Goal: Task Accomplishment & Management: Manage account settings

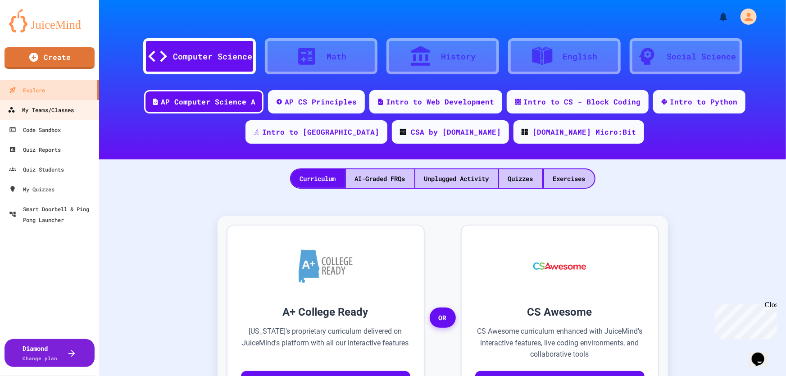
click at [62, 111] on div "My Teams/Classes" at bounding box center [41, 110] width 66 height 11
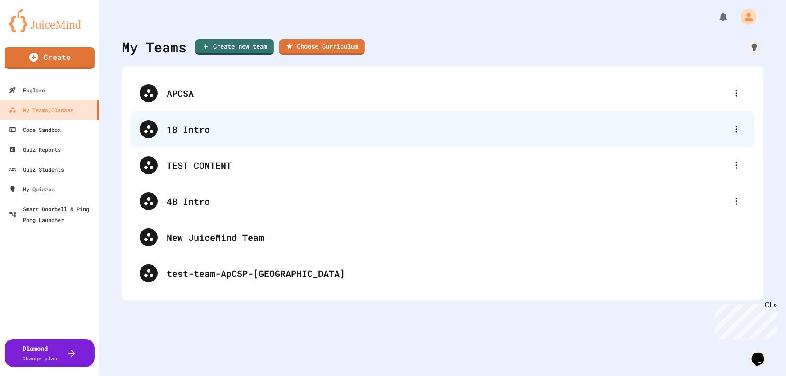
click at [186, 129] on div "1B Intro" at bounding box center [447, 130] width 561 height 14
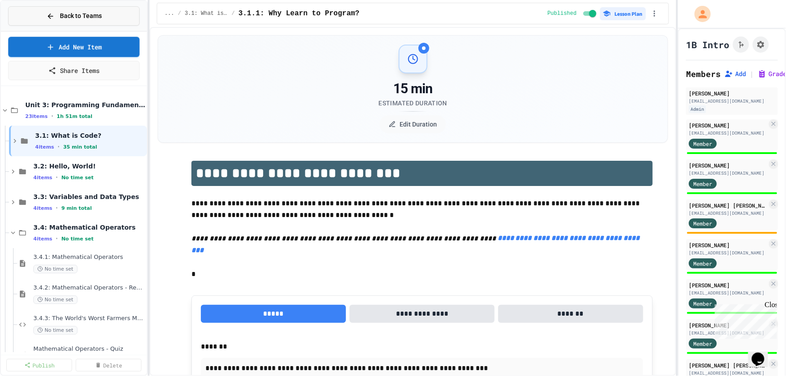
click at [81, 16] on span "Back to Teams" at bounding box center [81, 15] width 42 height 9
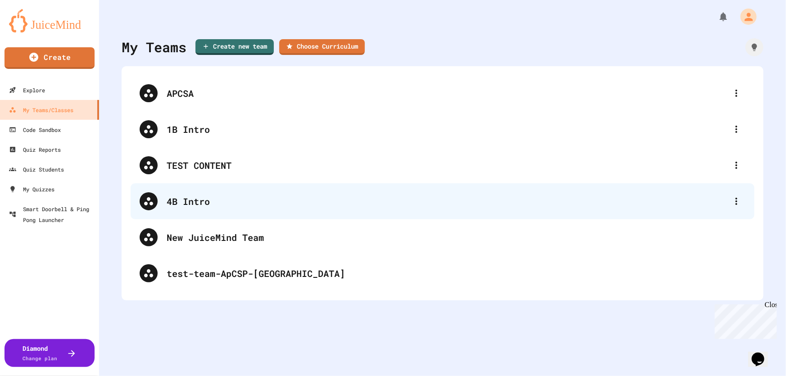
click at [172, 208] on div "4B Intro" at bounding box center [443, 201] width 624 height 36
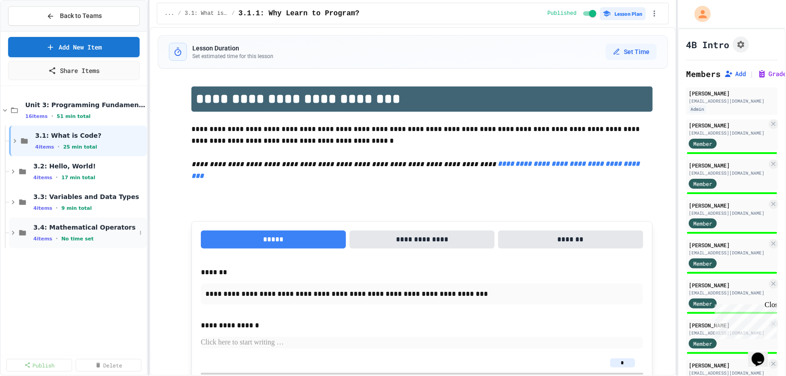
click at [14, 234] on icon at bounding box center [13, 233] width 8 height 8
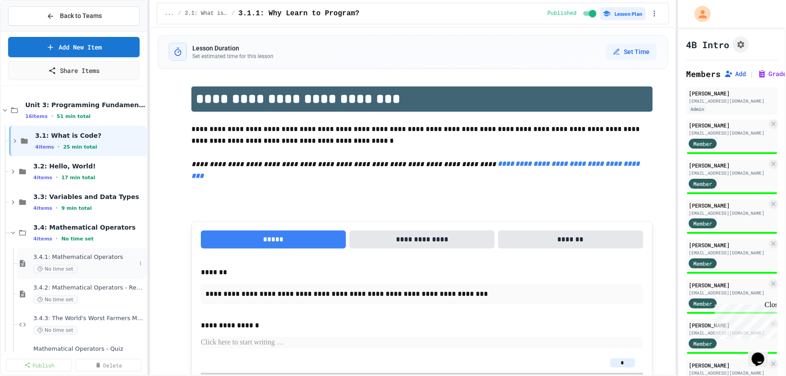
click at [108, 255] on span "3.4.1: Mathematical Operators" at bounding box center [84, 258] width 103 height 8
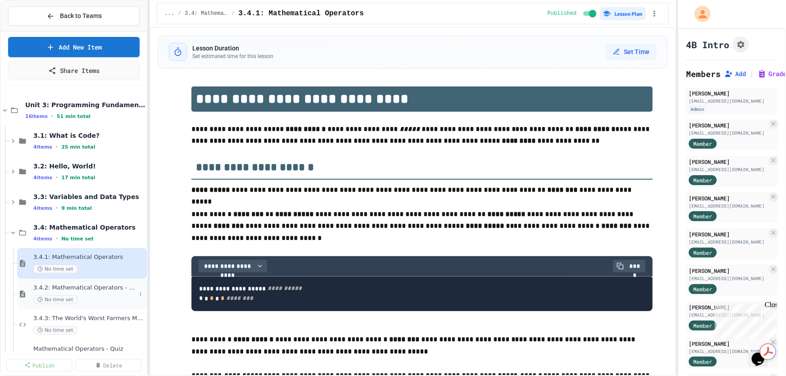
click at [101, 299] on div "No time set" at bounding box center [84, 300] width 103 height 9
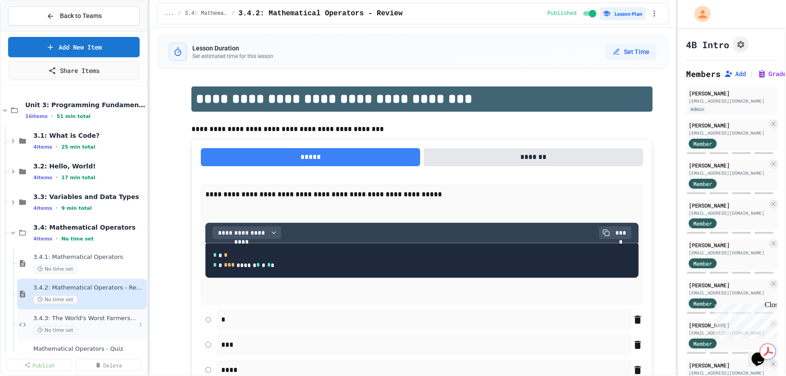
click at [100, 319] on span "3.4.3: The World's Worst Farmers Market" at bounding box center [84, 319] width 103 height 8
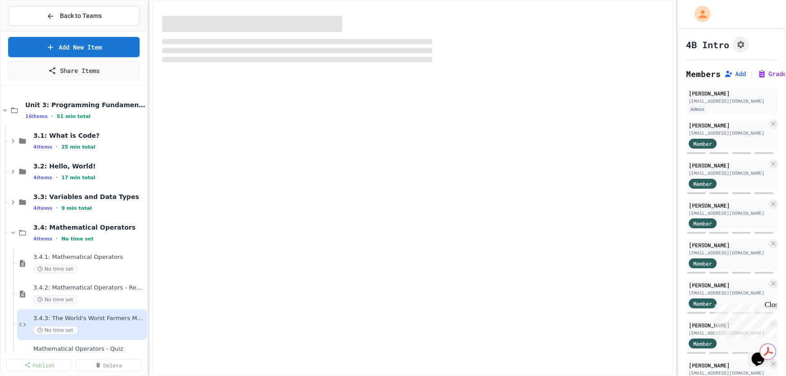
select select "*******"
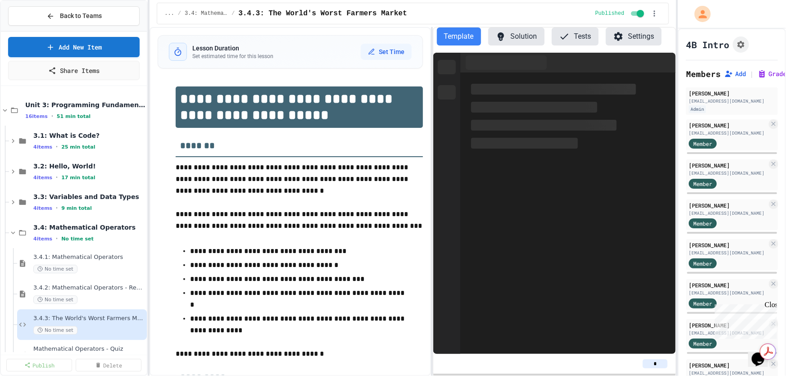
scroll to position [24, 0]
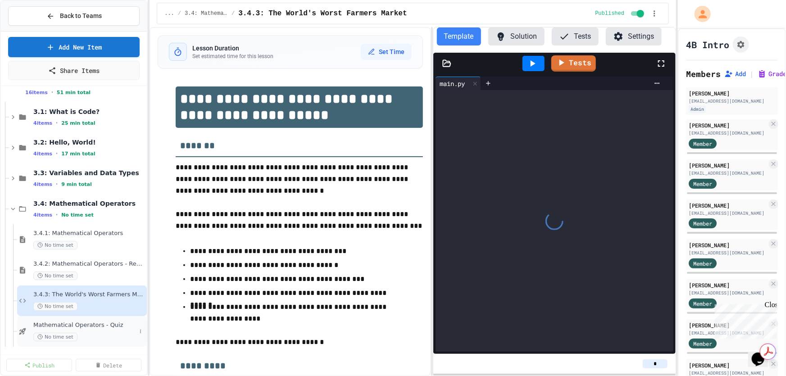
click at [98, 323] on span "Mathematical Operators - Quiz" at bounding box center [84, 326] width 103 height 8
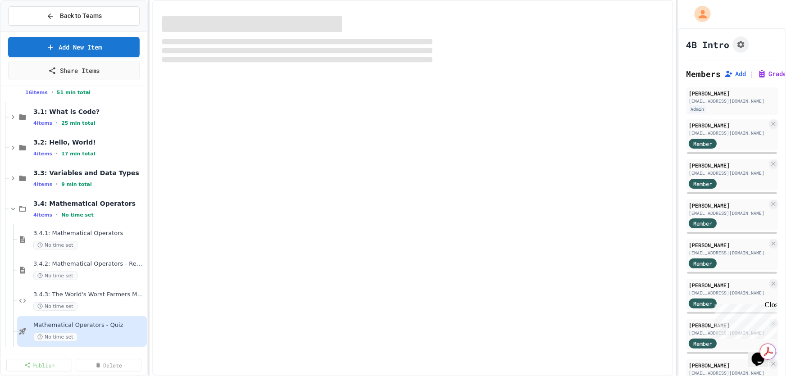
scroll to position [13, 0]
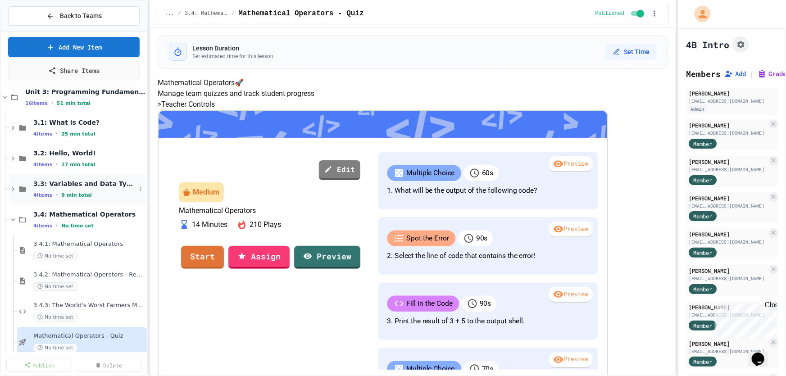
click at [90, 189] on div "3.3: Variables and Data Types 4 items • 9 min total" at bounding box center [84, 189] width 103 height 19
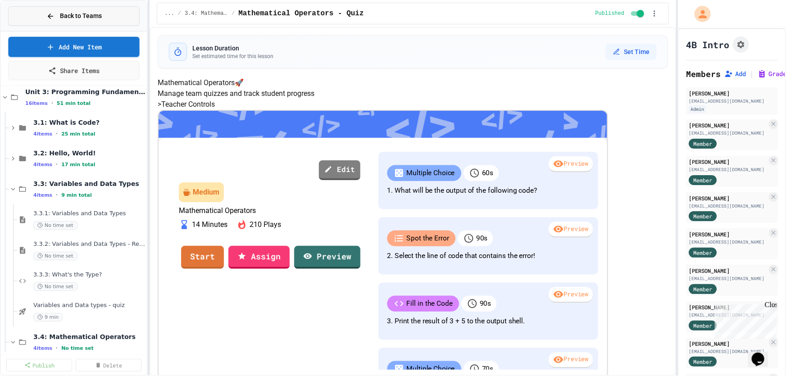
click at [71, 16] on span "Back to Teams" at bounding box center [81, 15] width 42 height 9
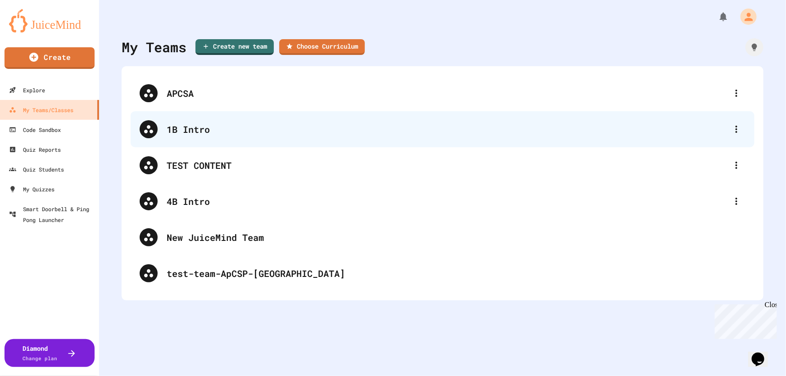
click at [185, 125] on div "1B Intro" at bounding box center [447, 130] width 561 height 14
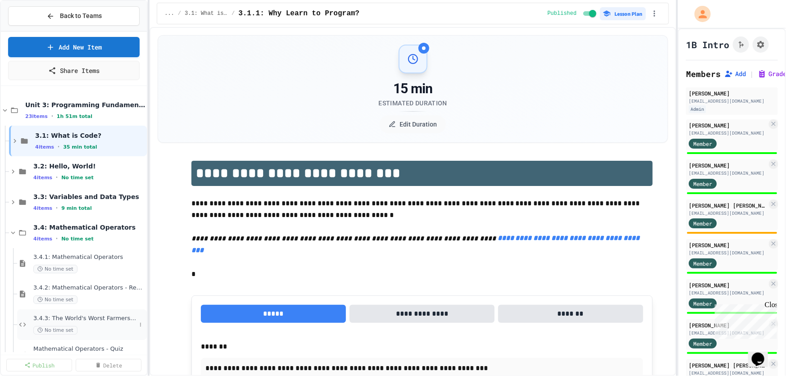
click at [77, 324] on div "3.4.3: The World's Worst Farmers Market No time set" at bounding box center [84, 325] width 103 height 20
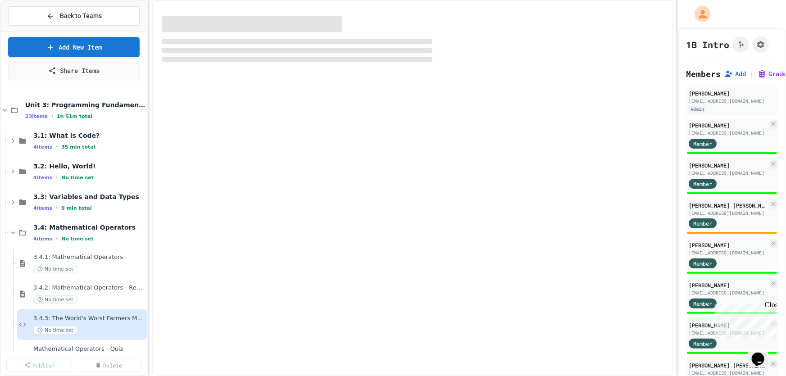
select select "*******"
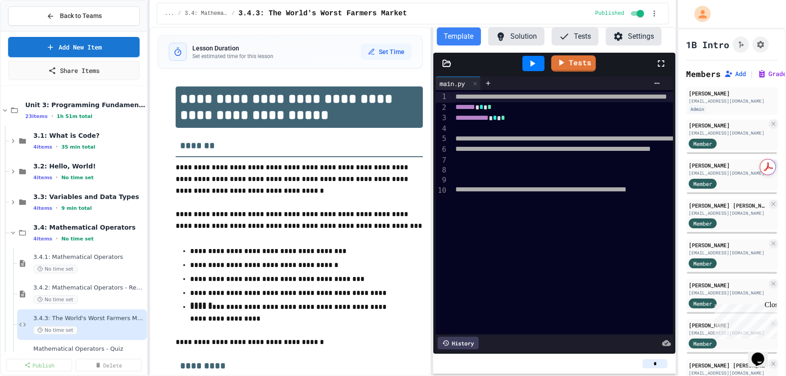
click at [511, 27] on button "Solution" at bounding box center [516, 36] width 56 height 18
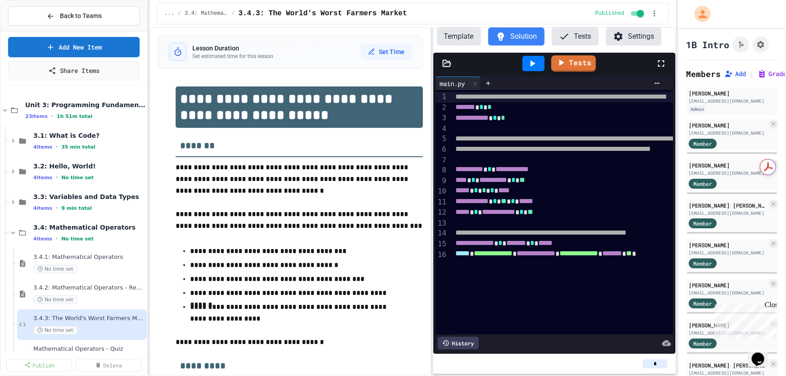
click at [532, 65] on icon at bounding box center [533, 63] width 5 height 6
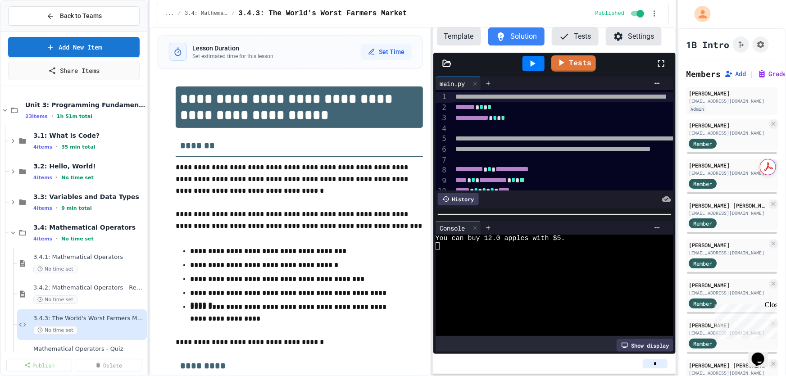
click at [451, 38] on button "Template" at bounding box center [459, 36] width 44 height 18
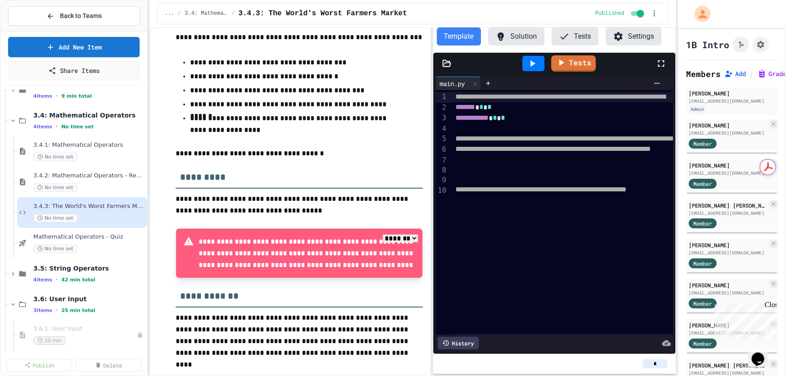
scroll to position [123, 0]
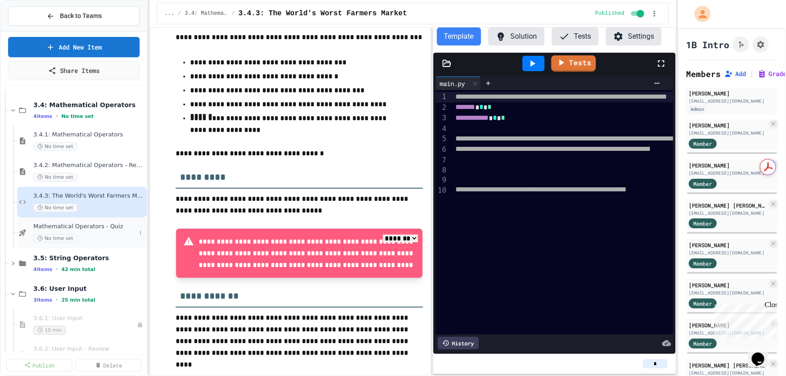
click at [93, 228] on span "Mathematical Operators - Quiz" at bounding box center [84, 227] width 103 height 8
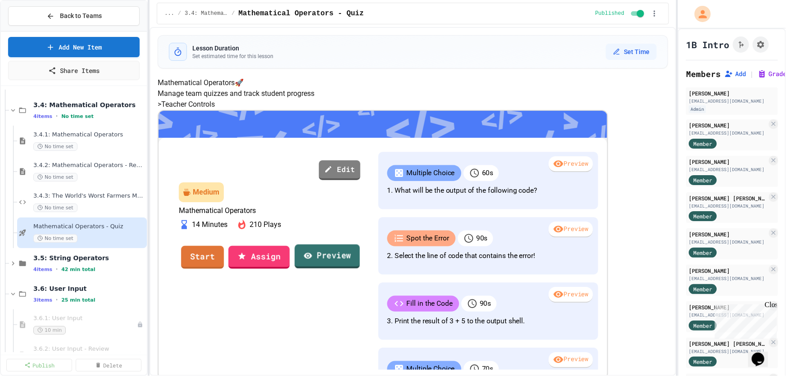
click at [360, 269] on link "Preview" at bounding box center [327, 256] width 65 height 24
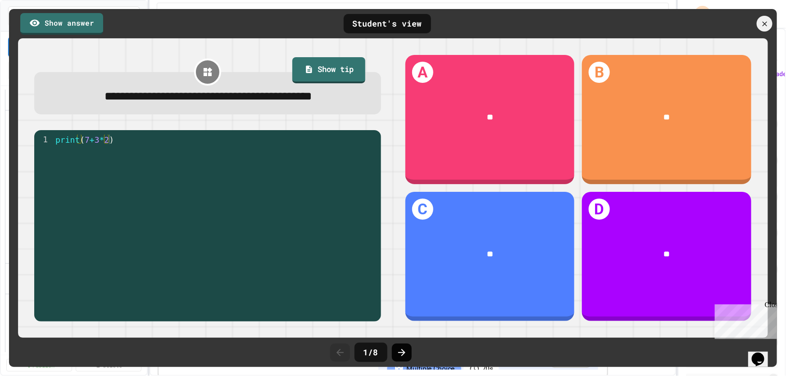
click at [398, 355] on icon at bounding box center [401, 352] width 11 height 11
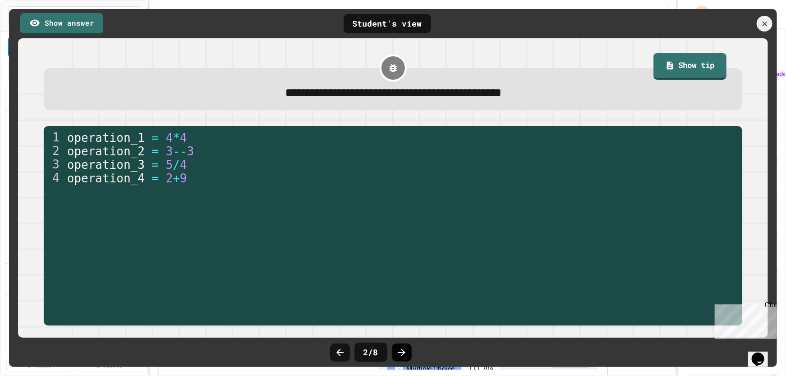
click at [401, 355] on icon at bounding box center [401, 352] width 11 height 11
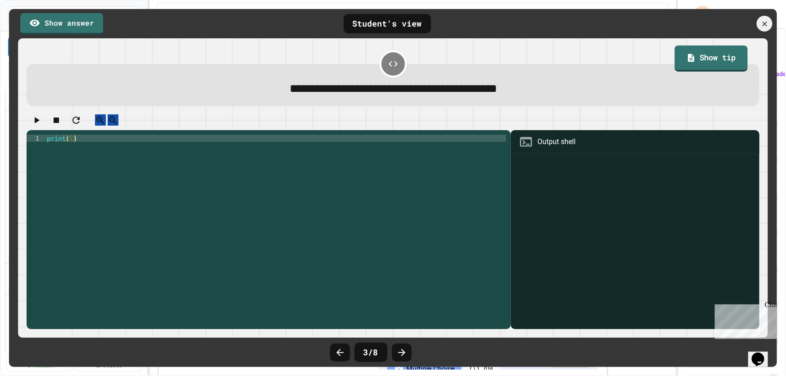
click at [401, 355] on icon at bounding box center [401, 352] width 11 height 11
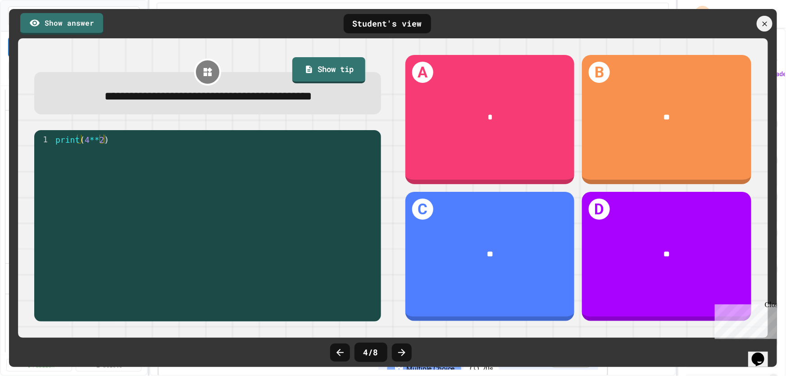
click at [401, 355] on icon at bounding box center [401, 352] width 11 height 11
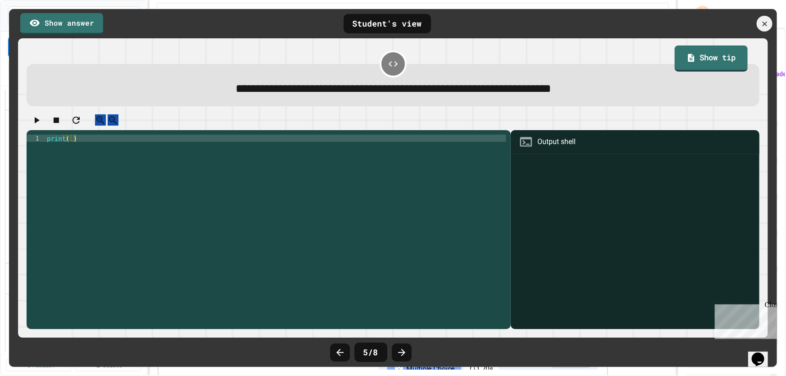
click at [401, 355] on icon at bounding box center [401, 352] width 11 height 11
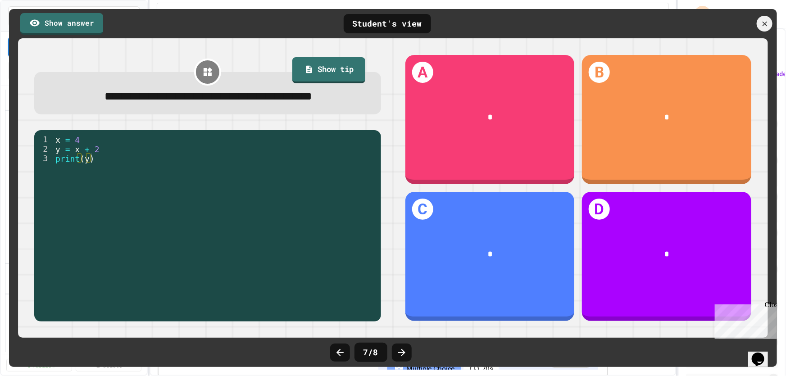
click at [401, 355] on icon at bounding box center [401, 352] width 11 height 11
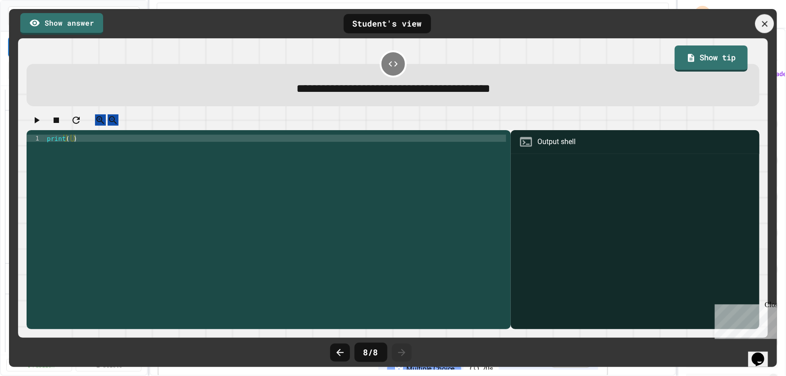
click at [765, 26] on icon at bounding box center [765, 24] width 10 height 10
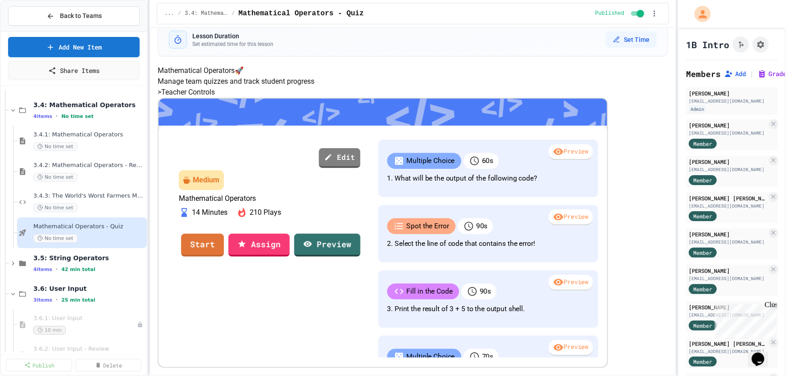
scroll to position [82, 0]
click at [219, 175] on div "Medium" at bounding box center [206, 180] width 27 height 11
click at [138, 230] on icon at bounding box center [140, 232] width 5 height 5
click at [119, 284] on button "Unpublish" at bounding box center [116, 281] width 69 height 16
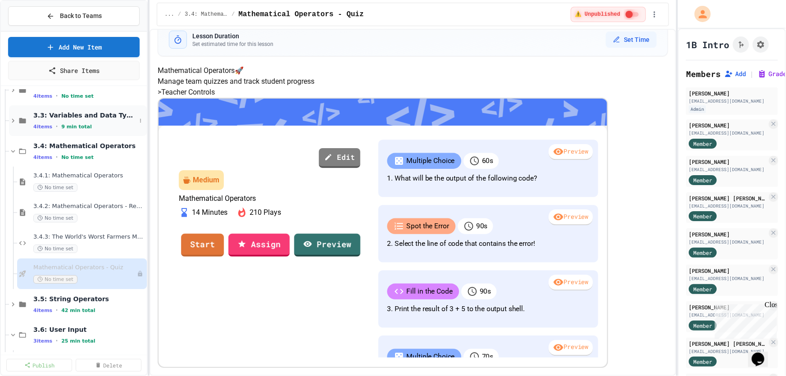
click at [29, 119] on div "3.3: Variables and Data Types 4 items • 9 min total" at bounding box center [78, 120] width 138 height 31
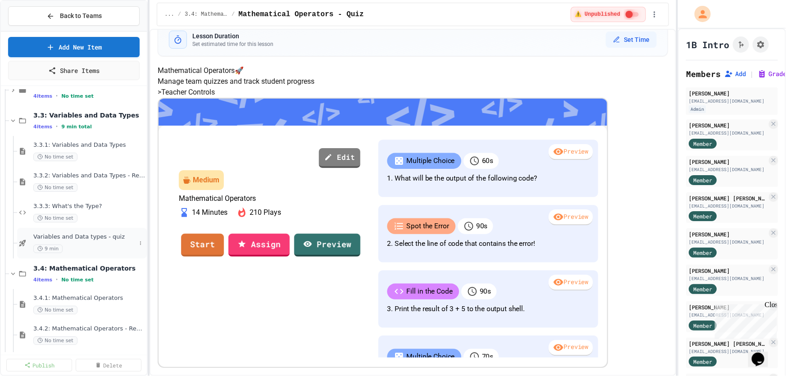
click at [104, 242] on div "Variables and Data types - quiz 9 min" at bounding box center [84, 243] width 103 height 20
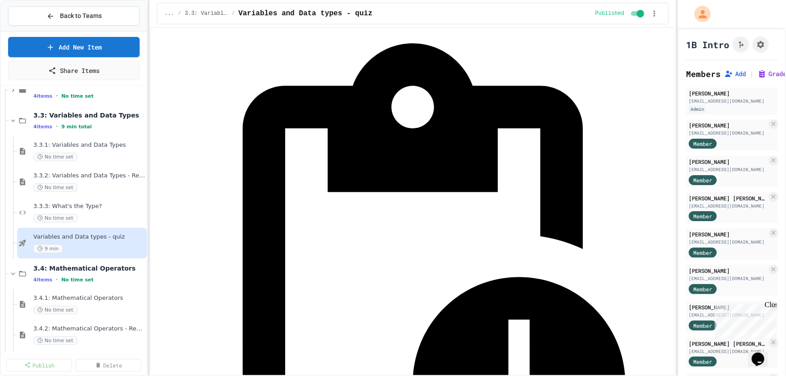
scroll to position [164, 0]
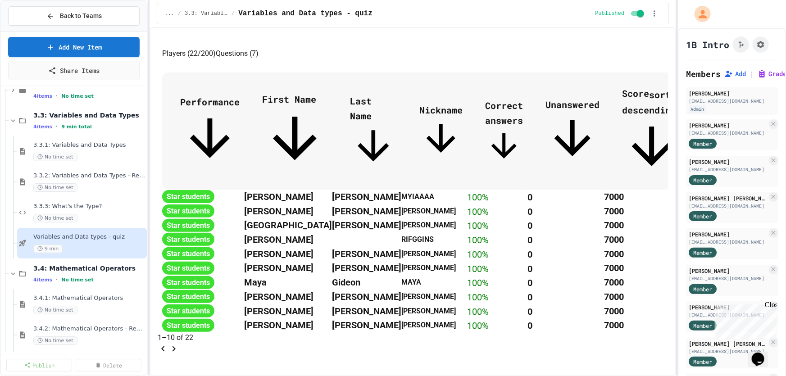
scroll to position [609, 0]
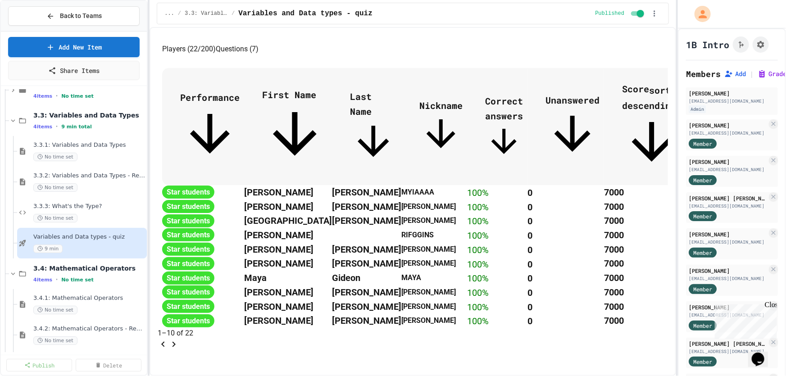
click at [179, 339] on icon "Go to next page" at bounding box center [173, 344] width 11 height 11
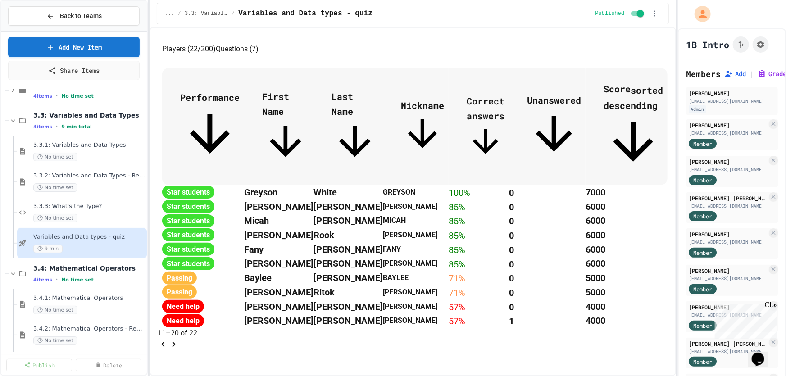
click at [179, 339] on icon "Go to next page" at bounding box center [173, 344] width 11 height 11
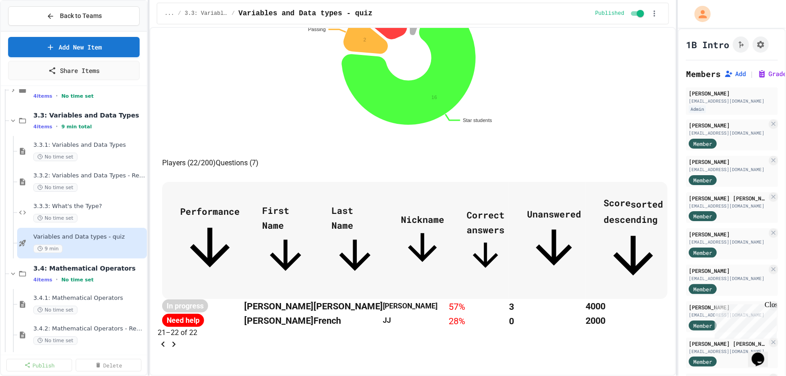
scroll to position [356, 0]
click at [80, 18] on span "Back to Teams" at bounding box center [81, 15] width 42 height 9
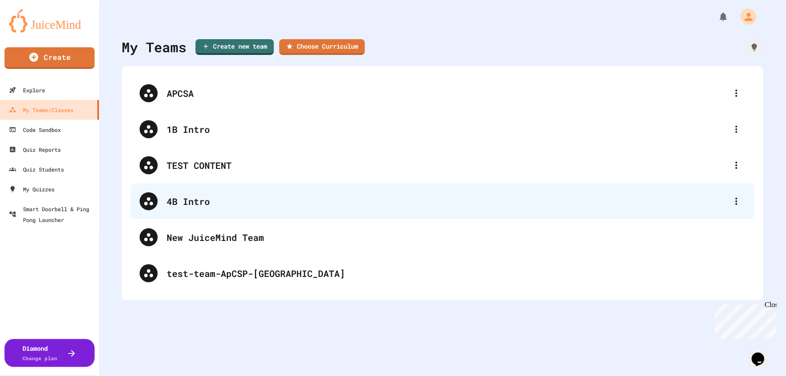
click at [181, 198] on div "4B Intro" at bounding box center [447, 202] width 561 height 14
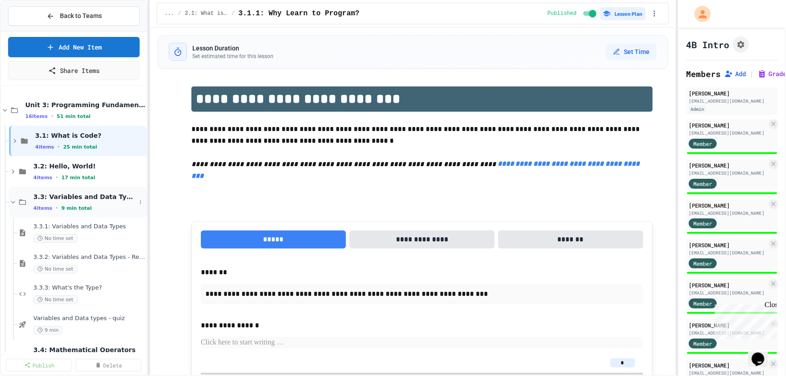
click at [41, 201] on div "3.3: Variables and Data Types 4 items • 9 min total" at bounding box center [84, 202] width 103 height 19
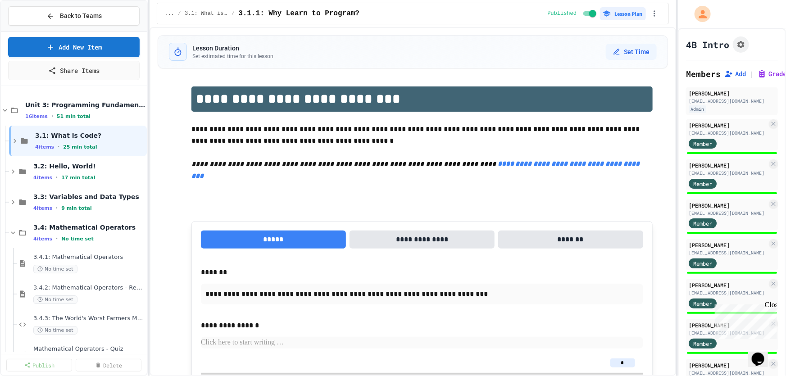
click at [41, 201] on div "3.3: Variables and Data Types 4 items • 9 min total" at bounding box center [89, 202] width 112 height 19
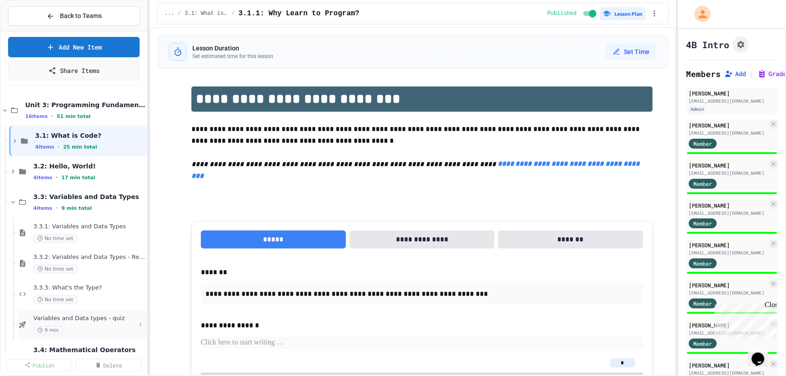
click at [101, 323] on div "Variables and Data types - quiz 9 min" at bounding box center [84, 325] width 103 height 20
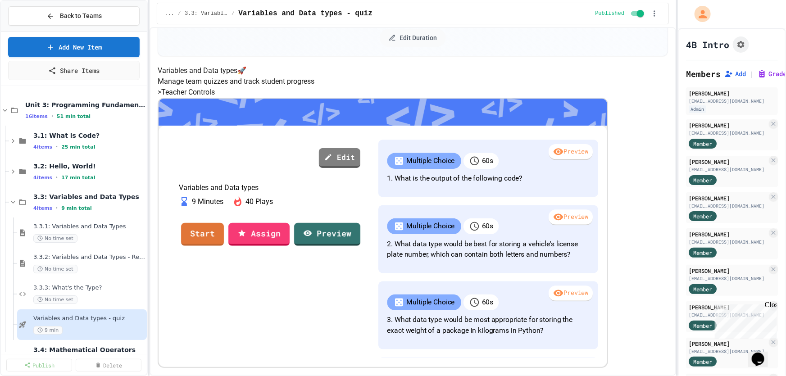
scroll to position [164, 0]
click at [288, 246] on link "Assign" at bounding box center [259, 233] width 58 height 24
click at [346, 241] on div at bounding box center [346, 241] width 0 height 0
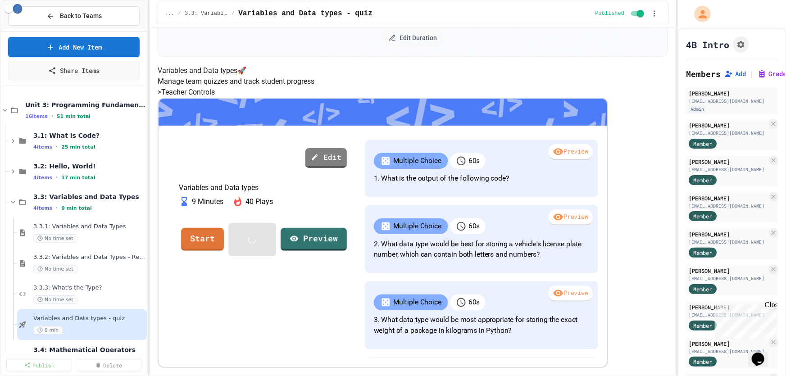
scroll to position [120, 0]
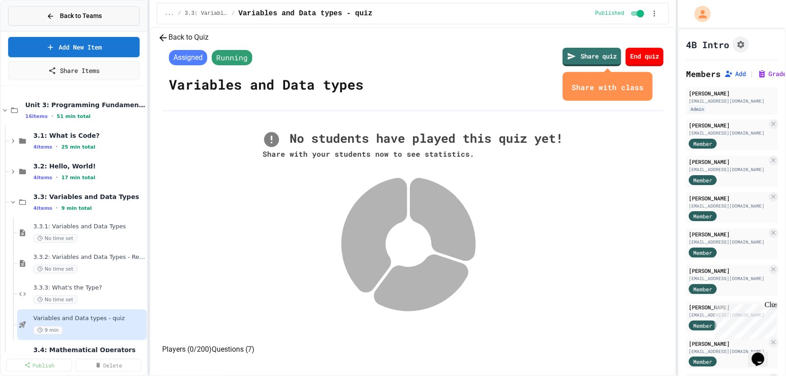
click at [73, 13] on span "Back to Teams" at bounding box center [81, 15] width 42 height 9
